Goal: Task Accomplishment & Management: Manage account settings

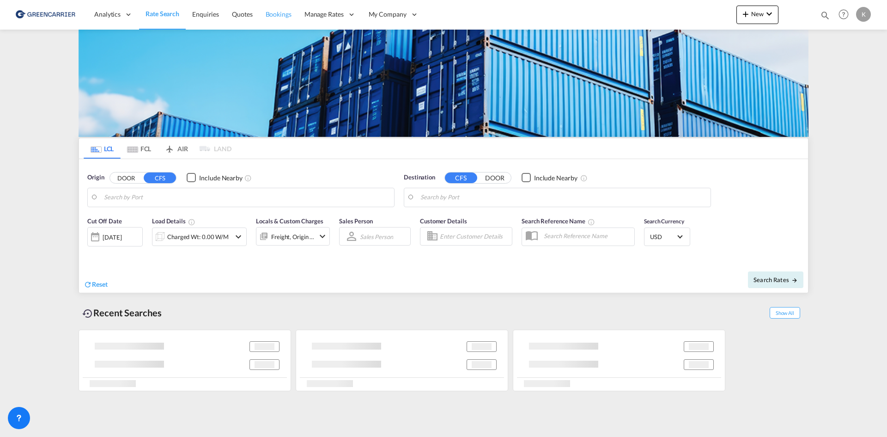
type input "DK-2880, Bagsværd"
type input "Altamira, MXATM"
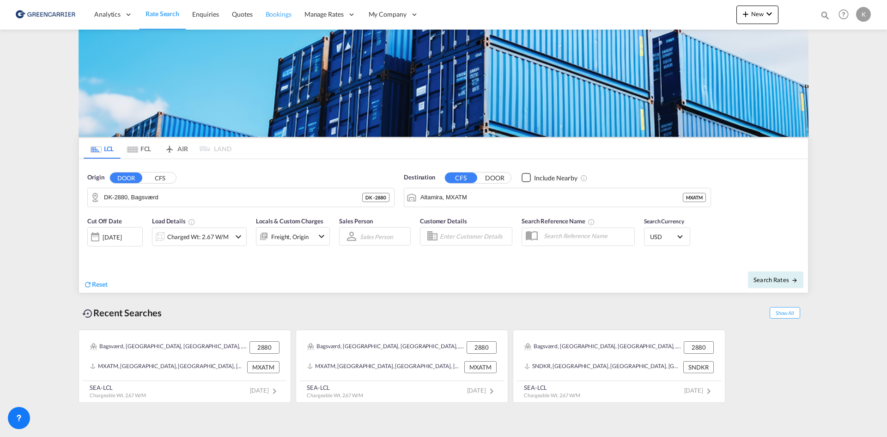
click at [270, 15] on span "Bookings" at bounding box center [279, 14] width 26 height 8
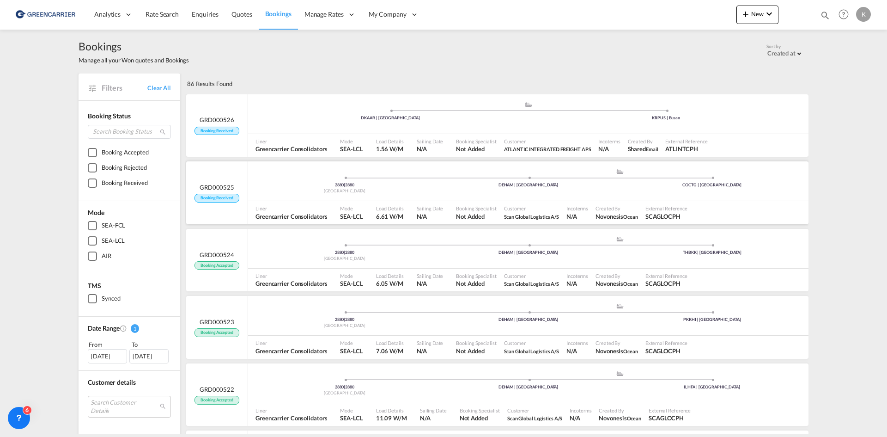
click at [316, 202] on div "Liner Greencarrier Consolidators" at bounding box center [294, 212] width 85 height 23
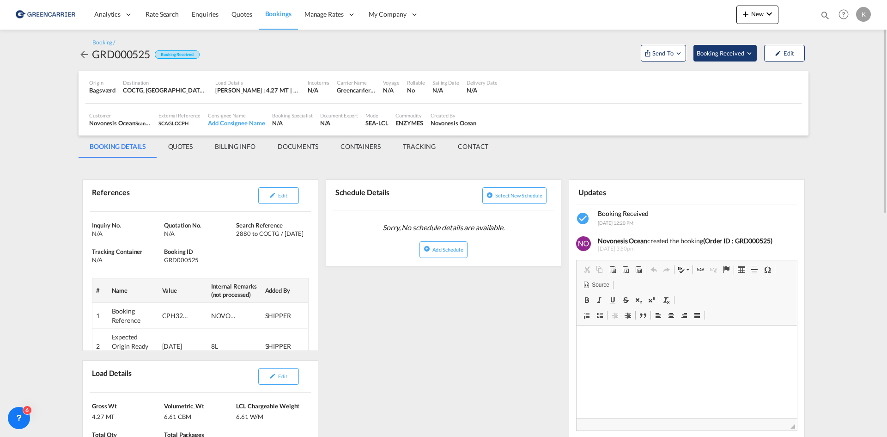
click at [729, 49] on span "Booking Received" at bounding box center [721, 53] width 49 height 9
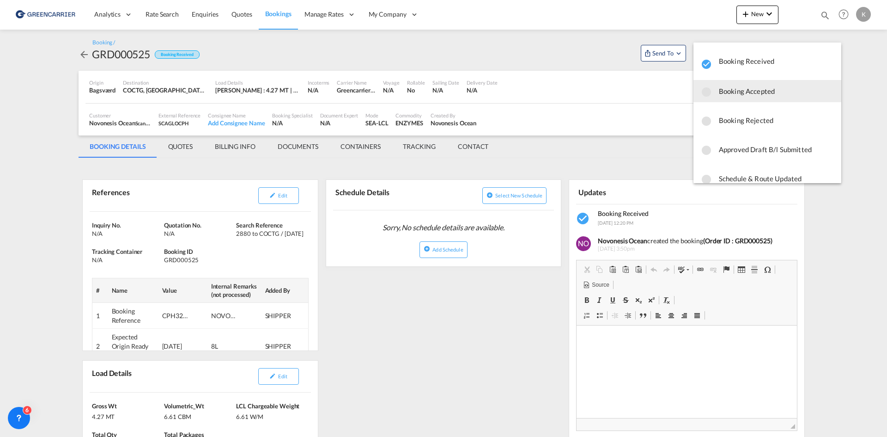
click at [753, 99] on button "Booking Accepted" at bounding box center [768, 91] width 148 height 22
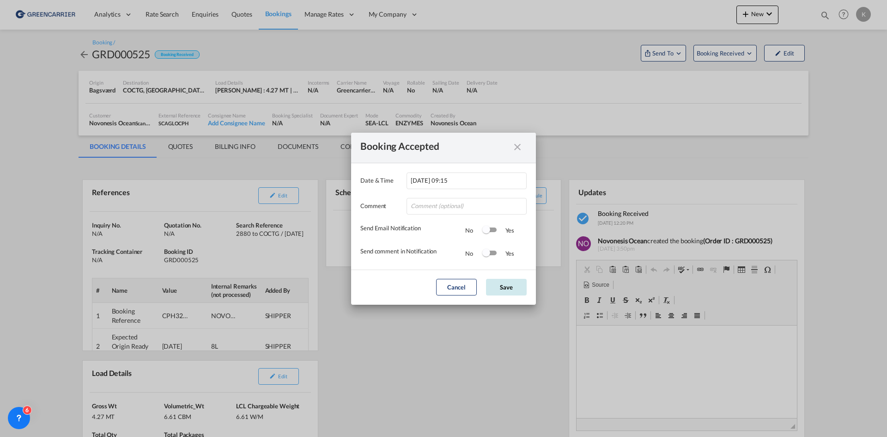
click at [519, 286] on button "Save" at bounding box center [506, 287] width 41 height 17
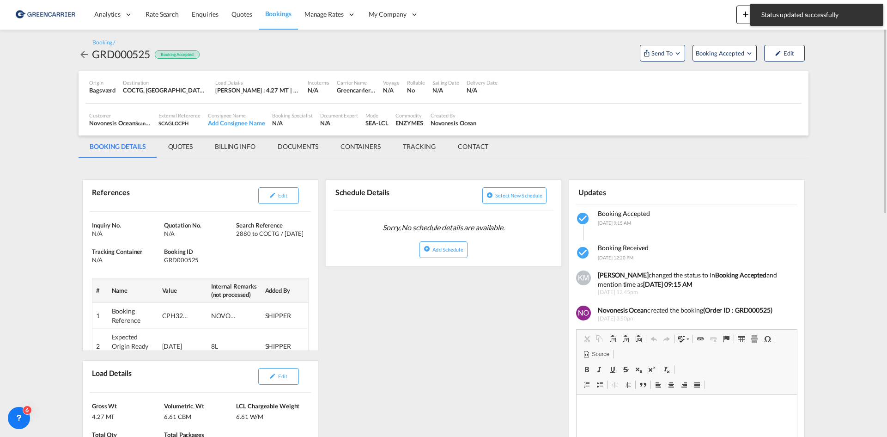
click at [80, 55] on md-icon "icon-arrow-left" at bounding box center [84, 54] width 11 height 11
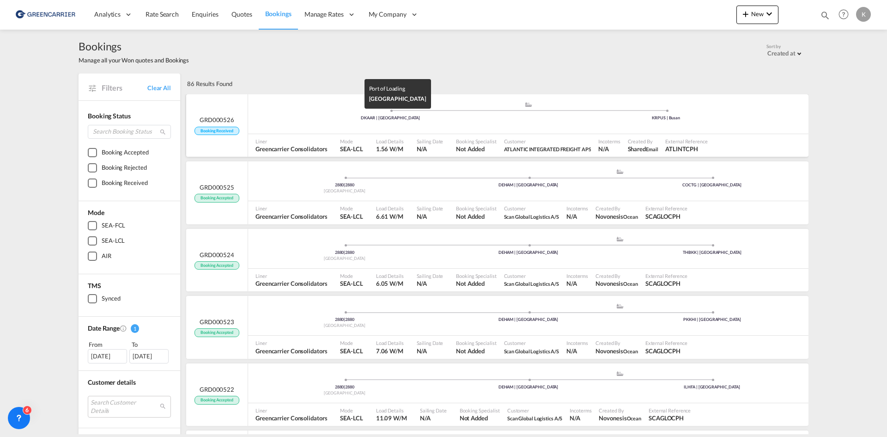
click at [339, 116] on div "DKAAR | [GEOGRAPHIC_DATA]" at bounding box center [391, 118] width 276 height 6
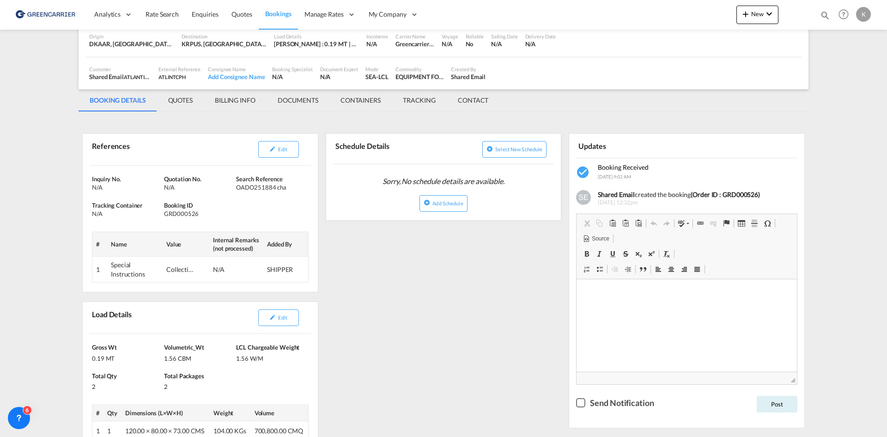
scroll to position [92, 0]
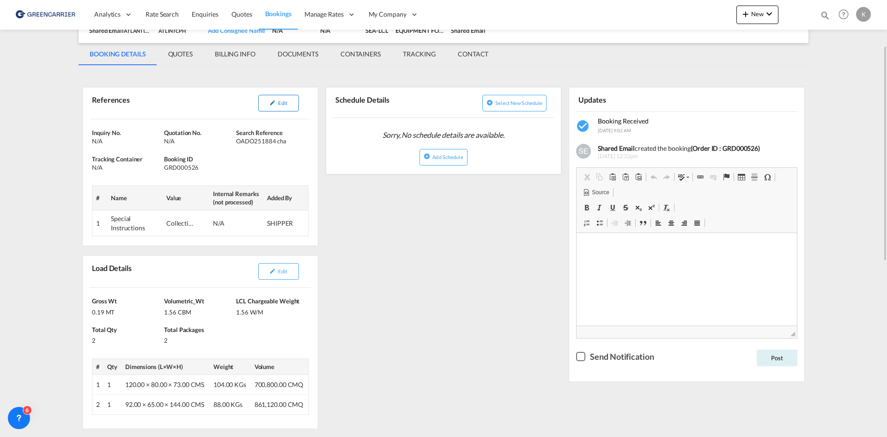
click at [277, 101] on button "Edit" at bounding box center [278, 103] width 41 height 17
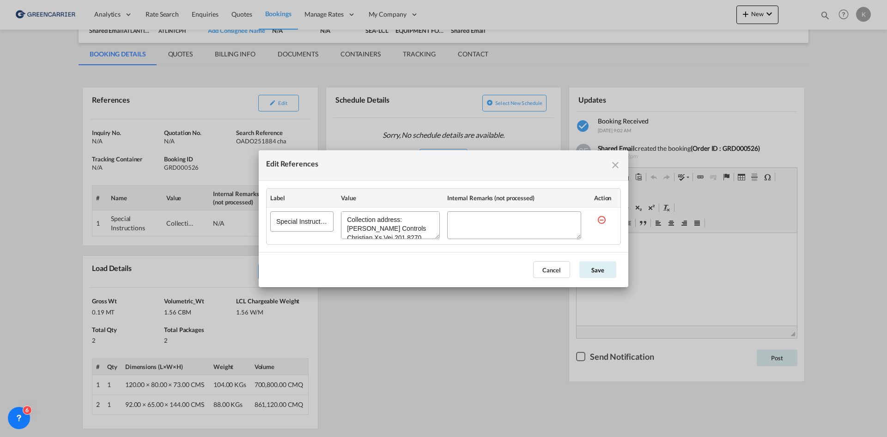
scroll to position [17, 0]
click at [554, 271] on button "Cancel" at bounding box center [551, 269] width 37 height 17
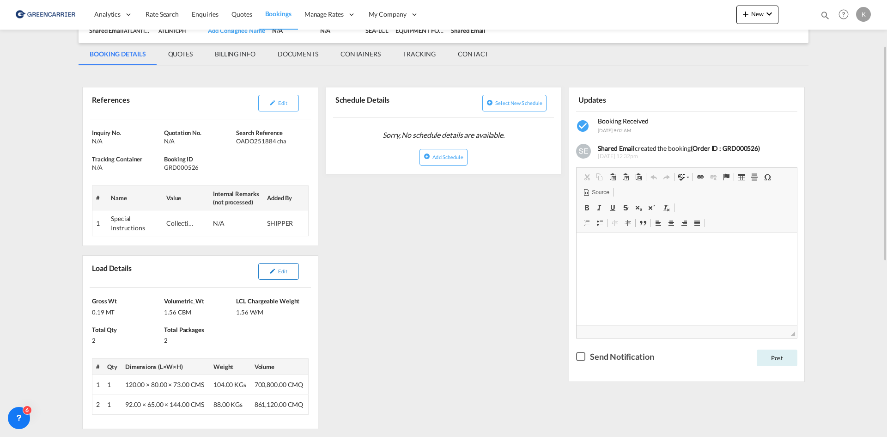
drag, startPoint x: 272, startPoint y: 274, endPoint x: 294, endPoint y: 267, distance: 22.7
click at [272, 274] on md-icon "icon-pencil" at bounding box center [272, 271] width 6 height 6
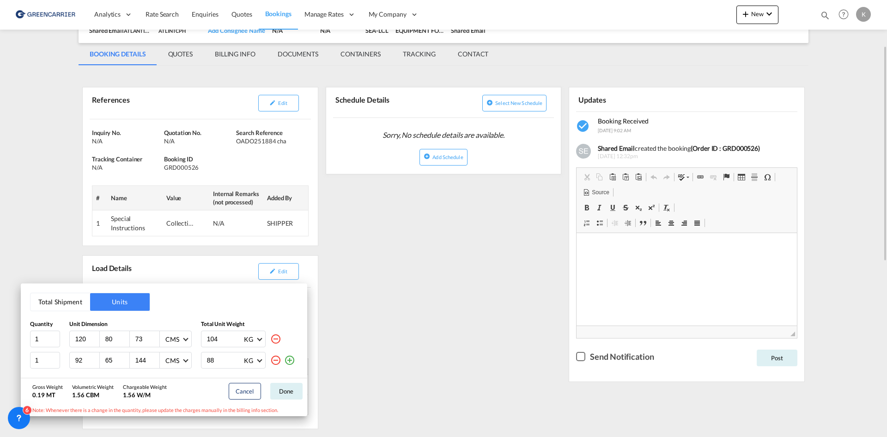
click at [374, 246] on div "Total Shipment Units Quantity Unit Dimension Total Unit Weight 1 120 80 73 CMS …" at bounding box center [443, 218] width 887 height 437
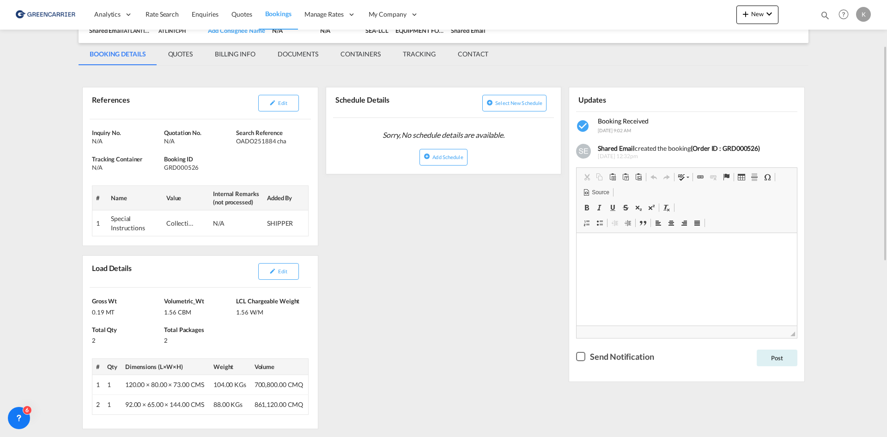
click at [183, 169] on div "GRD000526" at bounding box center [199, 167] width 70 height 8
copy div "GRD000526"
drag, startPoint x: 239, startPoint y: 143, endPoint x: 285, endPoint y: 139, distance: 45.9
click at [285, 139] on div "OADO251884 cha" at bounding box center [271, 141] width 70 height 8
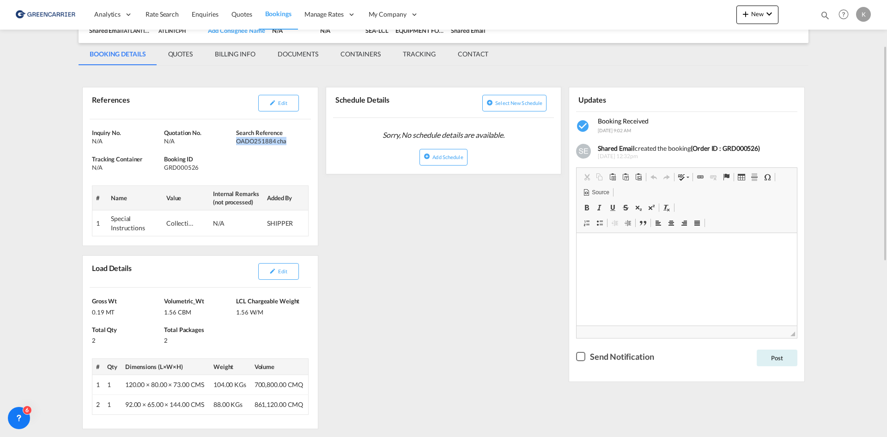
drag, startPoint x: 238, startPoint y: 141, endPoint x: 290, endPoint y: 140, distance: 51.8
click at [290, 140] on div "OADO251884 cha" at bounding box center [271, 141] width 70 height 8
copy div "OADO251884 cha"
click at [289, 103] on button "Edit" at bounding box center [278, 103] width 41 height 17
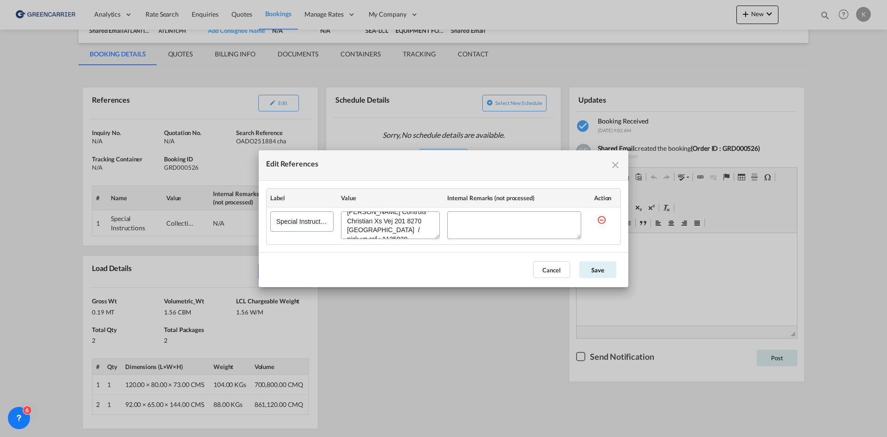
drag, startPoint x: 345, startPoint y: 218, endPoint x: 435, endPoint y: 238, distance: 92.3
click at [435, 238] on div "Edit References" at bounding box center [390, 225] width 99 height 28
click at [558, 271] on button "Cancel" at bounding box center [551, 269] width 37 height 17
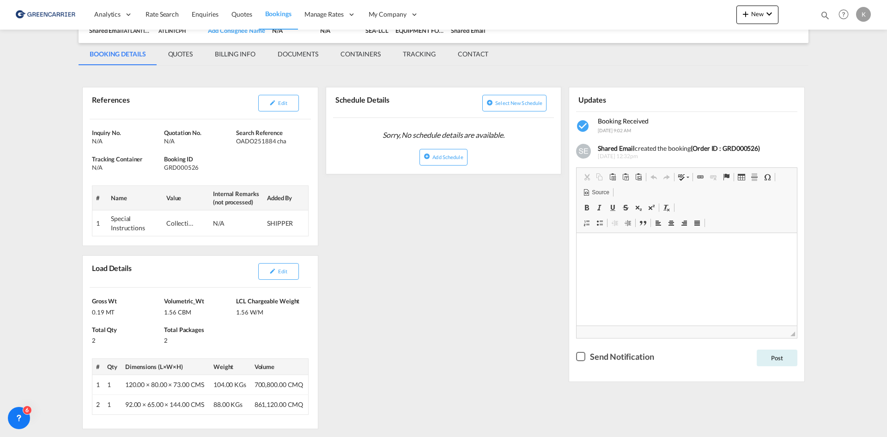
scroll to position [0, 0]
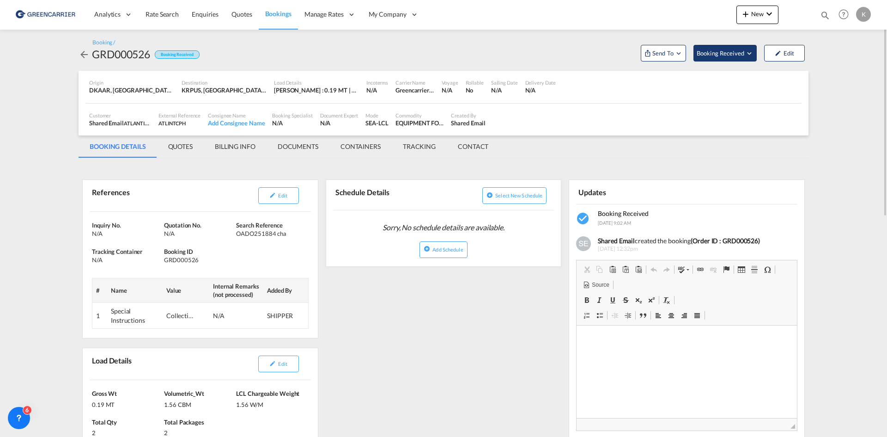
click at [738, 55] on span "Booking Received" at bounding box center [721, 53] width 49 height 9
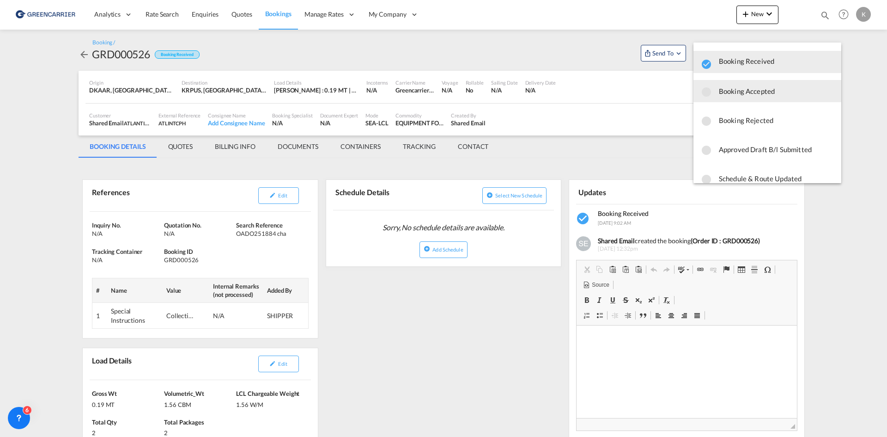
click at [732, 97] on span "Booking Accepted" at bounding box center [776, 91] width 115 height 17
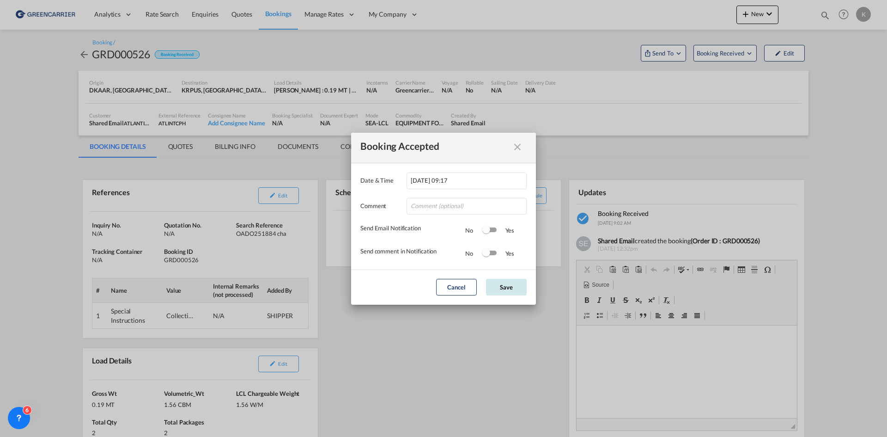
click at [511, 284] on button "Save" at bounding box center [506, 287] width 41 height 17
